Goal: Task Accomplishment & Management: Use online tool/utility

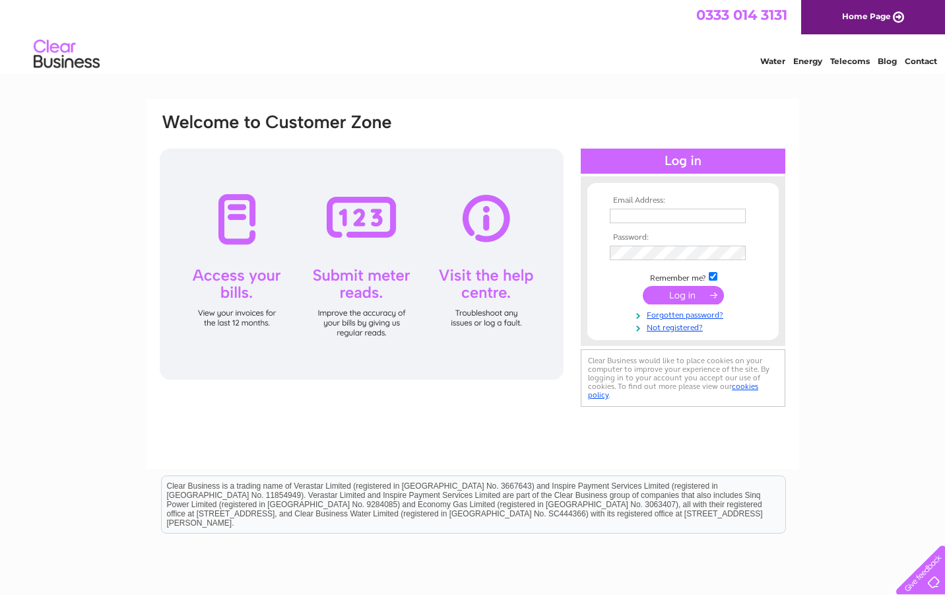
type input "[EMAIL_ADDRESS][DOMAIN_NAME]"
click at [843, 322] on div "Email Address: purchasing@arachna-cdl.co.uk Password:" at bounding box center [472, 396] width 945 height 595
click at [722, 218] on input "purchasing@arachna-cdl.co.uk" at bounding box center [678, 216] width 136 height 15
click at [660, 296] on input "submit" at bounding box center [683, 295] width 81 height 18
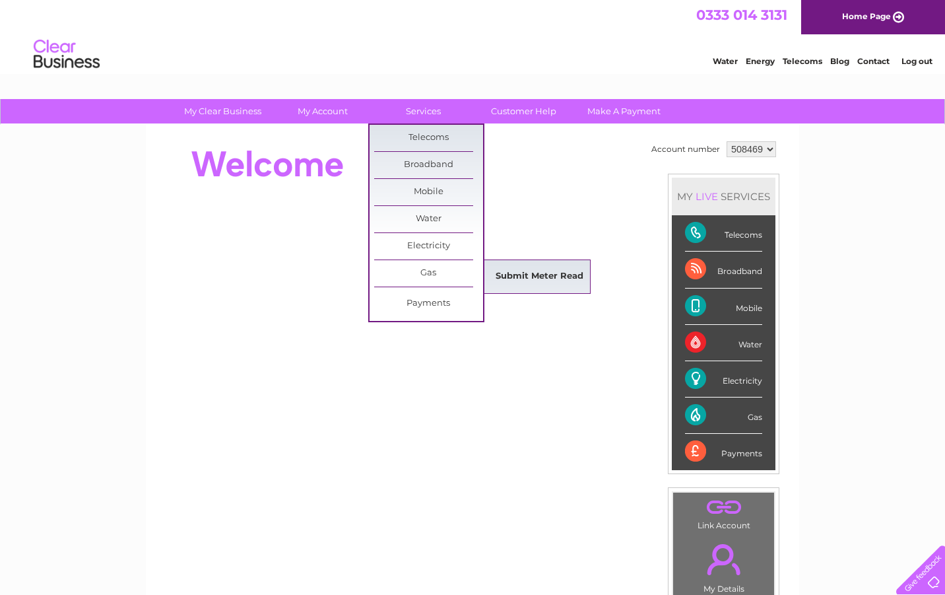
click at [504, 273] on link "Submit Meter Read" at bounding box center [539, 276] width 109 height 26
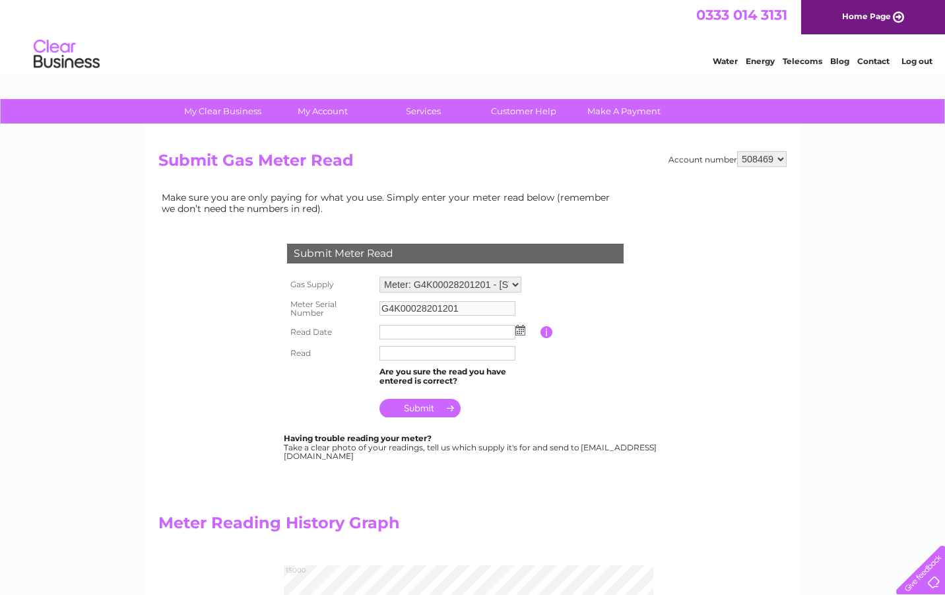
click at [521, 330] on img at bounding box center [521, 330] width 10 height 11
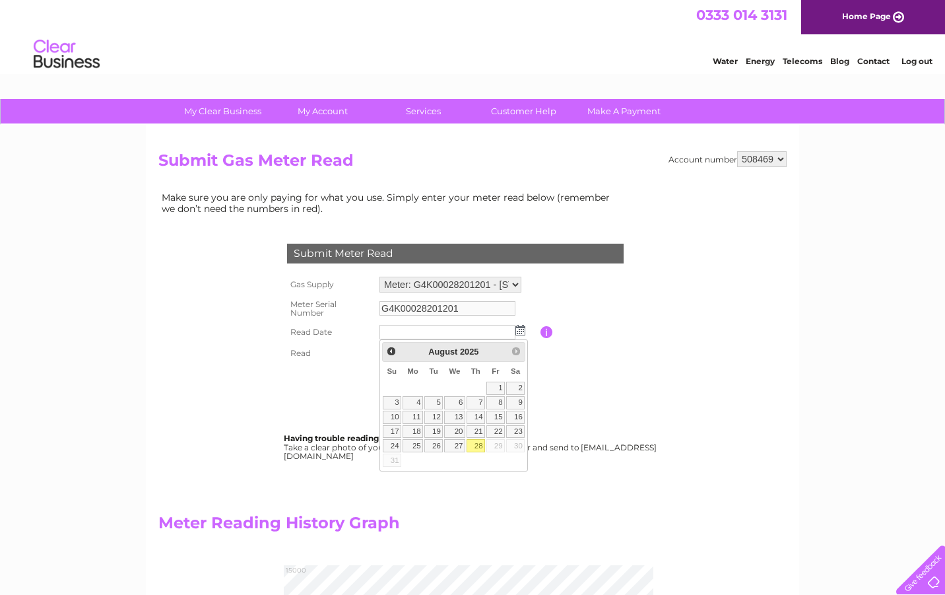
click at [477, 446] on link "28" at bounding box center [476, 445] width 18 height 13
type input "2025/08/28"
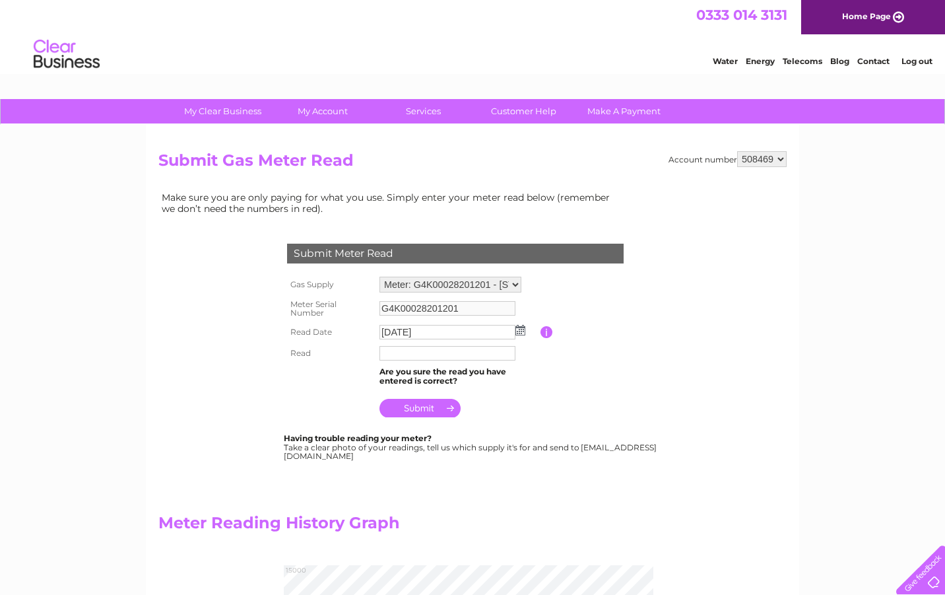
click at [417, 355] on input "text" at bounding box center [448, 353] width 136 height 15
type input "14185"
click at [427, 411] on input "submit" at bounding box center [420, 408] width 81 height 18
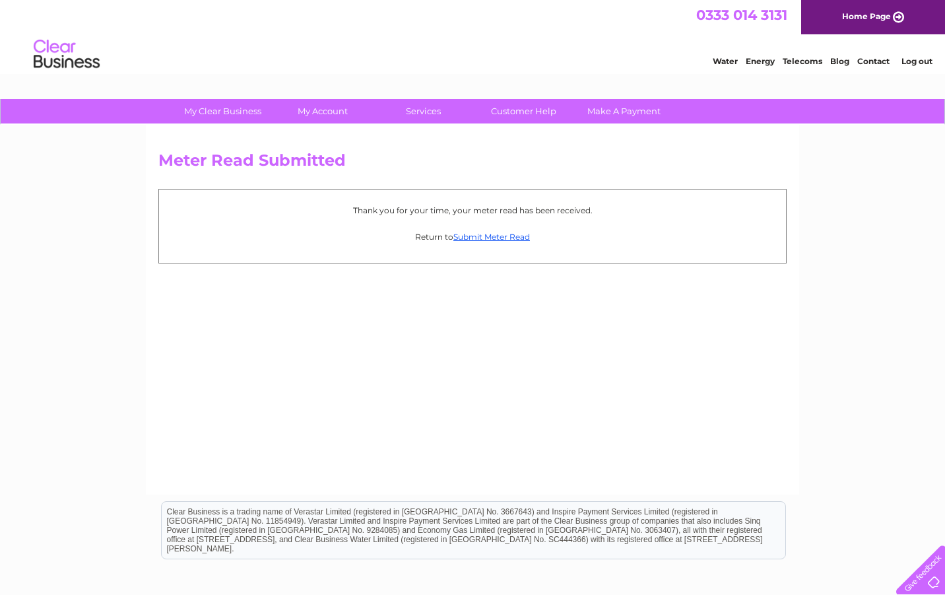
click at [918, 63] on link "Log out" at bounding box center [917, 61] width 31 height 10
